Goal: Information Seeking & Learning: Learn about a topic

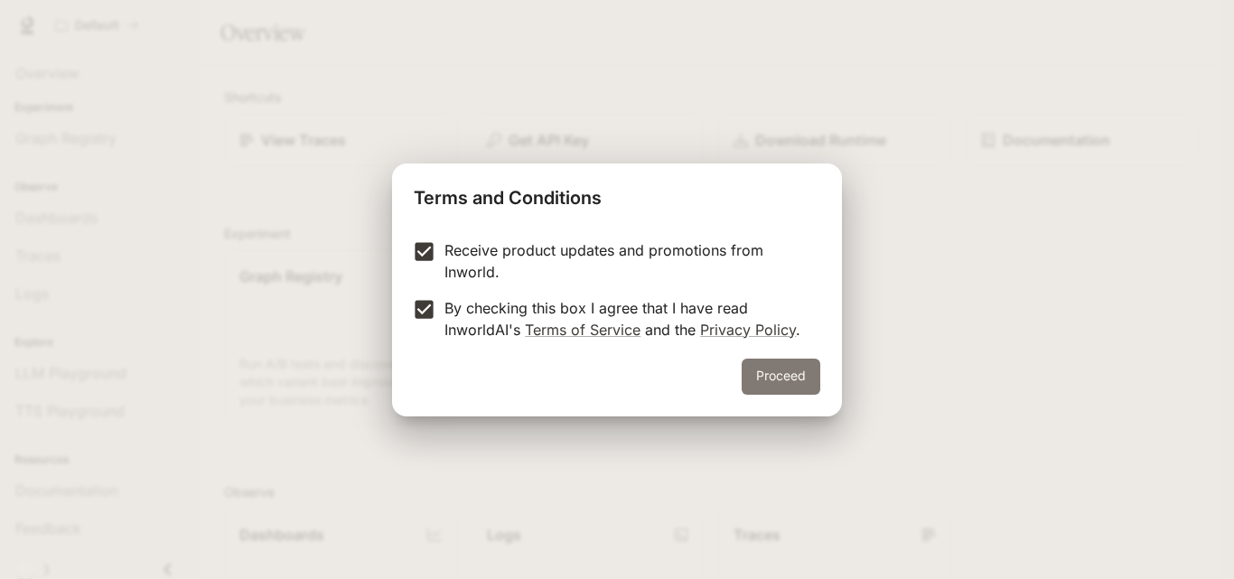
click at [773, 374] on button "Proceed" at bounding box center [781, 377] width 79 height 36
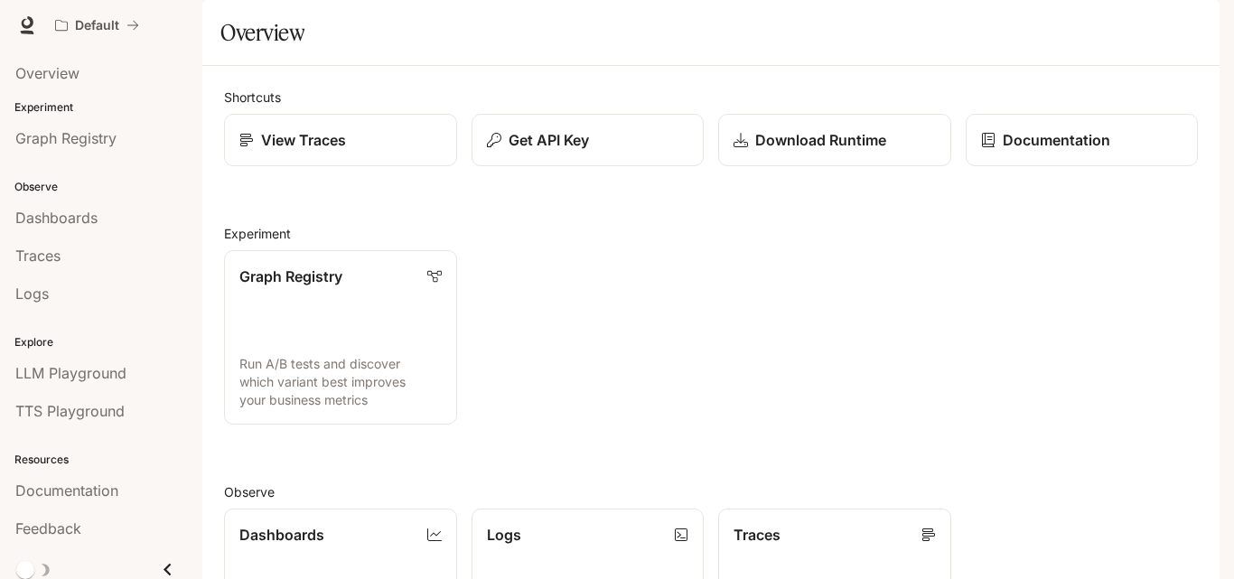
click at [556, 388] on div "Graph Registry Run A/B tests and discover which variant best improves your busi…" at bounding box center [704, 330] width 988 height 189
click at [392, 167] on link "View Traces" at bounding box center [340, 140] width 235 height 53
click at [363, 359] on link "Graph Registry Run A/B tests and discover which variant best improves your busi…" at bounding box center [340, 337] width 235 height 176
click at [378, 151] on div "View Traces" at bounding box center [341, 140] width 204 height 22
